Goal: Transaction & Acquisition: Purchase product/service

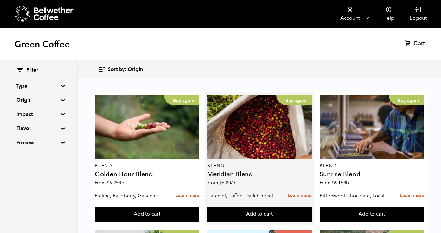
scroll to position [682, 0]
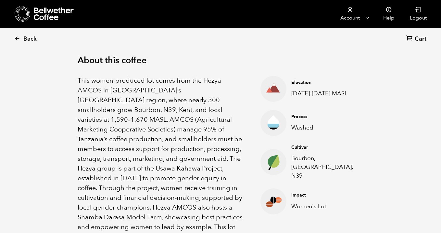
scroll to position [213, 0]
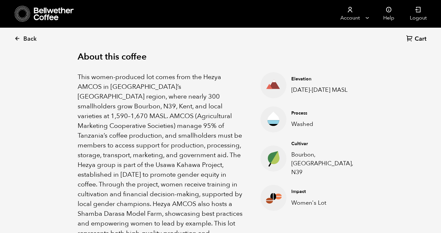
click at [75, 70] on div "About this coffee This women-produced lot comes from the Hezya AMCOS in Tanzani…" at bounding box center [220, 150] width 319 height 238
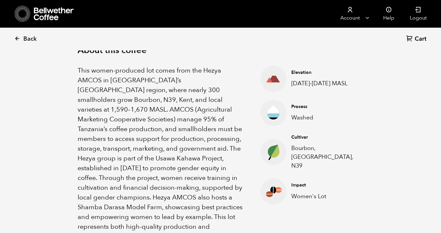
scroll to position [215, 0]
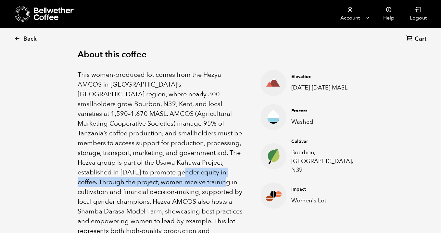
drag, startPoint x: 77, startPoint y: 167, endPoint x: 127, endPoint y: 175, distance: 50.9
click at [127, 175] on div "About this coffee This women-produced lot comes from the Hezya AMCOS in Tanzani…" at bounding box center [220, 147] width 319 height 238
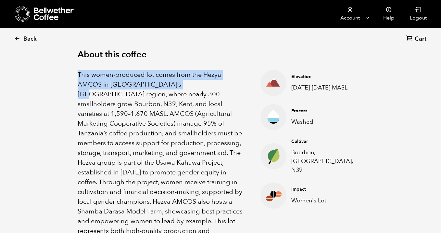
drag, startPoint x: 78, startPoint y: 71, endPoint x: 180, endPoint y: 81, distance: 102.9
click at [180, 81] on p "This women-produced lot comes from the Hezya AMCOS in Tanzania’s Mbozi region, …" at bounding box center [161, 158] width 167 height 176
copy p "This women-produced lot comes from the Hezya AMCOS in Tanzania’s Mbozi region"
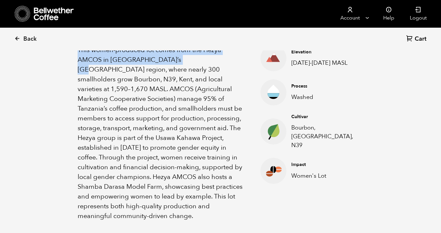
scroll to position [241, 0]
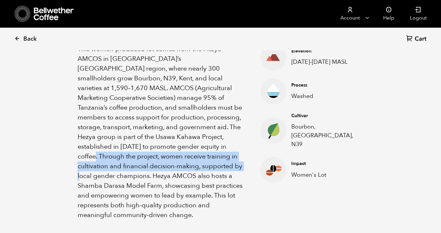
drag, startPoint x: 140, startPoint y: 143, endPoint x: 152, endPoint y: 163, distance: 23.4
click at [152, 163] on p "This women-produced lot comes from the Hezya AMCOS in Tanzania’s Mbozi region, …" at bounding box center [161, 132] width 167 height 176
copy p "women receive training in cultivation and financial decision-making, supported …"
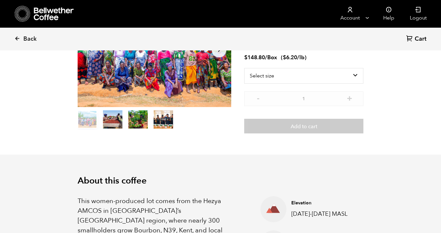
scroll to position [88, 0]
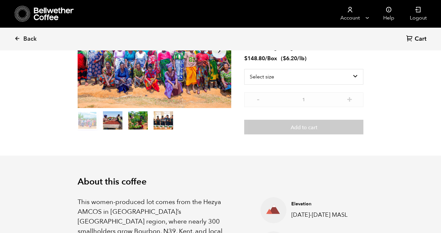
click at [172, 91] on div at bounding box center [155, 51] width 154 height 114
click at [19, 39] on icon at bounding box center [17, 38] width 6 height 6
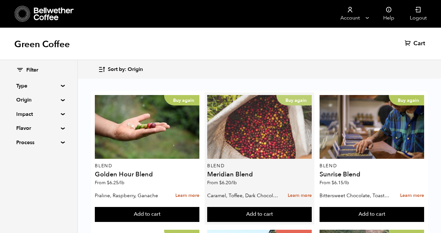
scroll to position [816, 0]
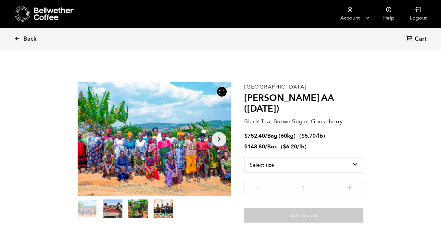
scroll to position [283, 278]
click at [223, 92] on icon at bounding box center [222, 92] width 6 height 6
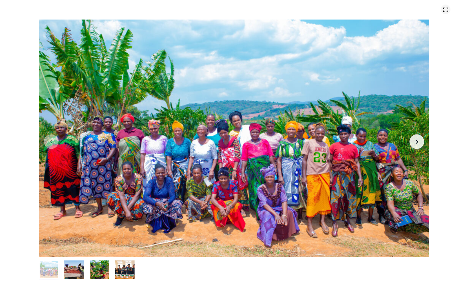
click at [441, 11] on icon at bounding box center [446, 10] width 6 height 6
